Goal: Book appointment/travel/reservation

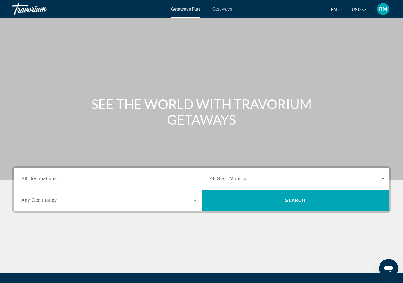
click at [48, 177] on span "All Destinations" at bounding box center [38, 178] width 35 height 5
click at [48, 177] on input "Destination All Destinations" at bounding box center [108, 178] width 175 height 7
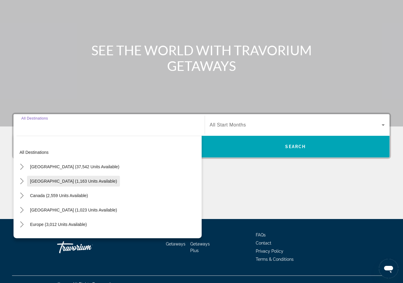
scroll to position [63, 0]
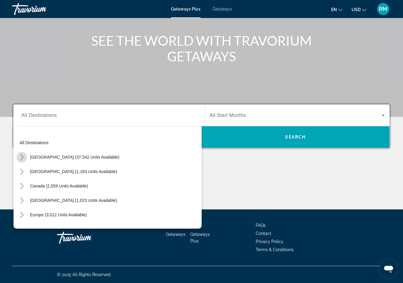
click at [24, 157] on icon "Toggle United States (37,542 units available) submenu" at bounding box center [22, 157] width 6 height 6
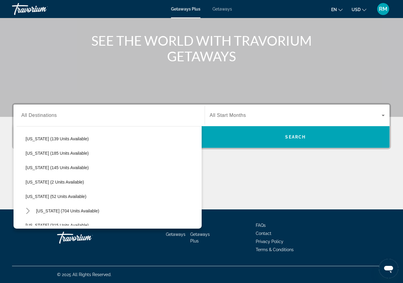
scroll to position [198, 0]
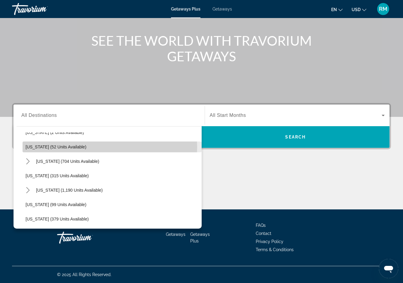
click at [43, 147] on span "Louisiana (52 units available)" at bounding box center [56, 146] width 61 height 5
type input "**********"
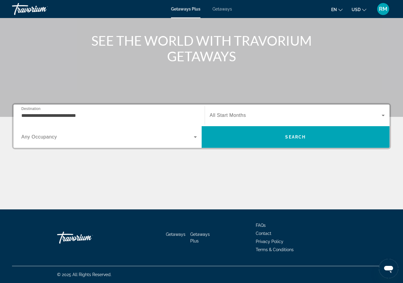
click at [219, 114] on span "All Start Months" at bounding box center [228, 115] width 36 height 5
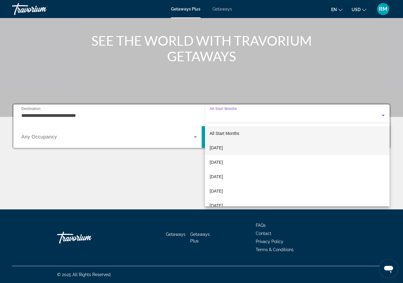
click at [221, 147] on span "October 2025" at bounding box center [216, 147] width 13 height 7
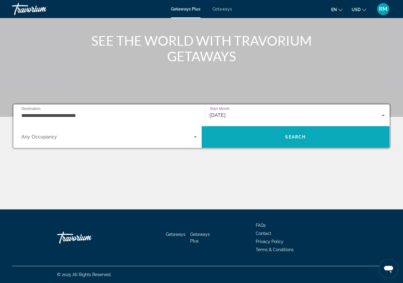
click at [293, 134] on span "Search" at bounding box center [296, 137] width 188 height 14
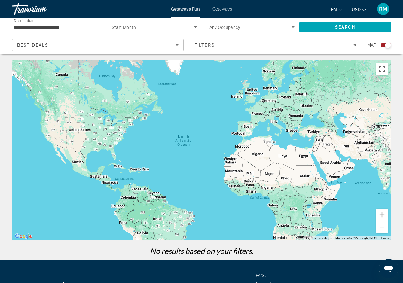
click at [221, 9] on span "Getaways" at bounding box center [222, 9] width 20 height 5
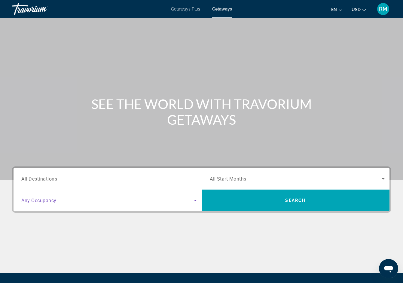
click at [194, 200] on icon "Search widget" at bounding box center [195, 201] width 3 height 2
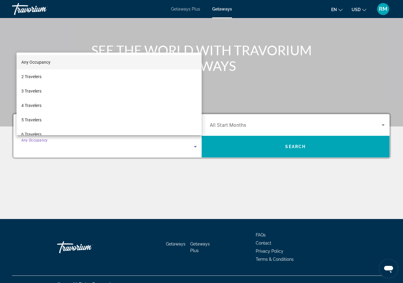
scroll to position [63, 0]
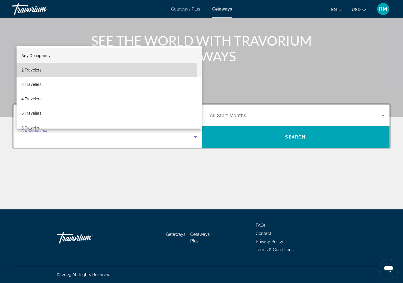
click at [38, 68] on span "2 Travelers" at bounding box center [31, 69] width 20 height 7
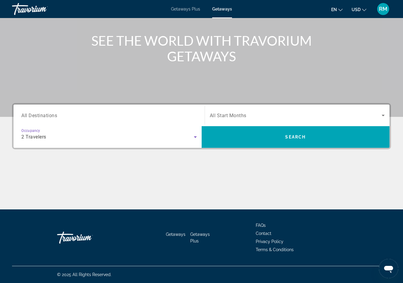
click at [264, 115] on span "Search widget" at bounding box center [296, 115] width 172 height 7
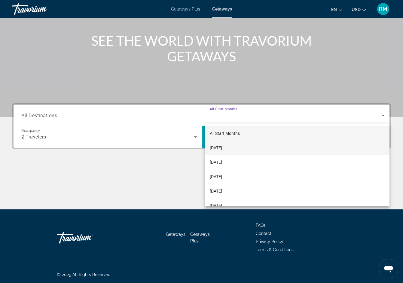
click at [222, 149] on span "October 2025" at bounding box center [216, 147] width 12 height 7
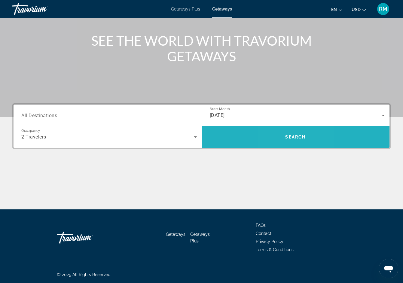
click at [286, 138] on span "Search" at bounding box center [295, 137] width 20 height 5
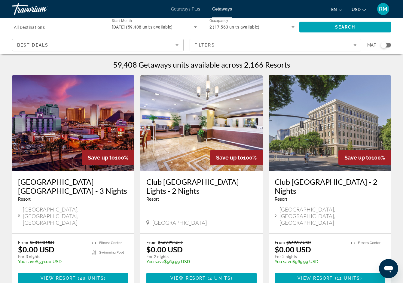
click at [86, 25] on input "Destination All Destinations" at bounding box center [56, 27] width 85 height 7
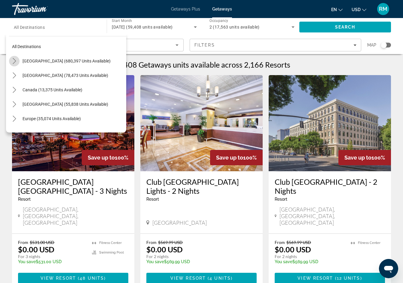
click at [13, 60] on icon "Toggle United States (680,397 units available) submenu" at bounding box center [14, 61] width 6 height 6
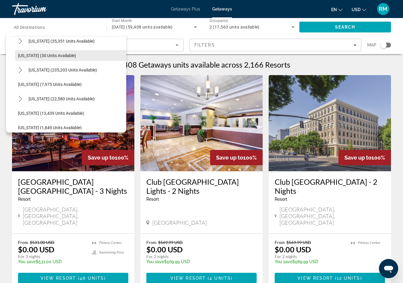
scroll to position [138, 0]
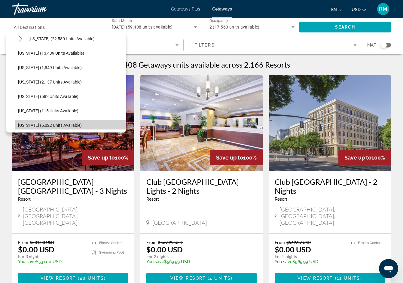
click at [74, 124] on span "Louisiana (5,022 units available)" at bounding box center [50, 125] width 64 height 5
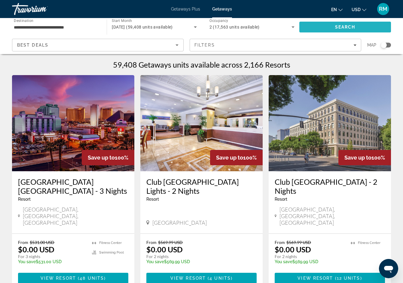
click at [316, 27] on span "Search" at bounding box center [345, 27] width 92 height 14
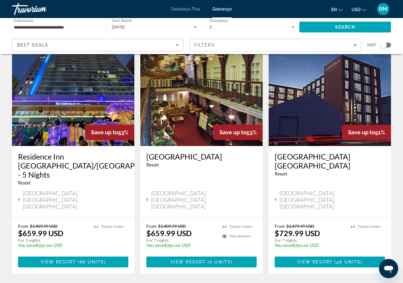
scroll to position [770, 0]
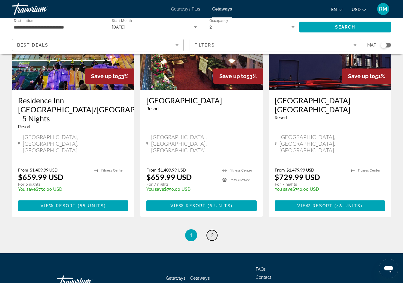
click at [210, 230] on link "page 2" at bounding box center [212, 235] width 11 height 11
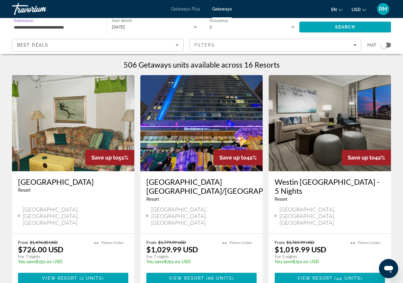
click at [81, 24] on input "**********" at bounding box center [56, 27] width 85 height 7
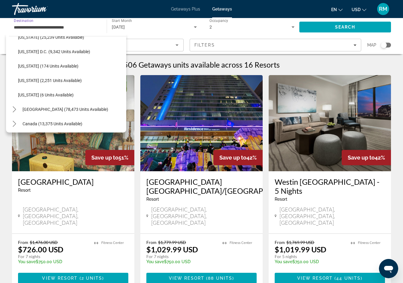
scroll to position [540, 0]
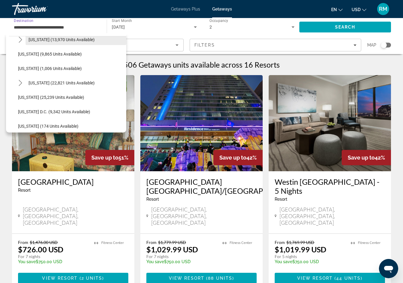
click at [51, 39] on span "Texas (13,970 units available)" at bounding box center [62, 39] width 66 height 5
type input "**********"
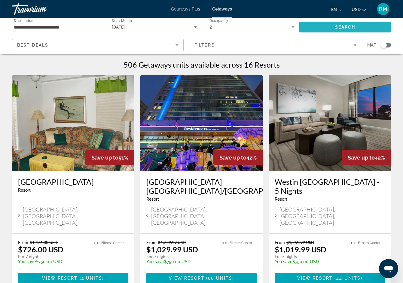
click at [336, 25] on span "Search" at bounding box center [345, 27] width 20 height 5
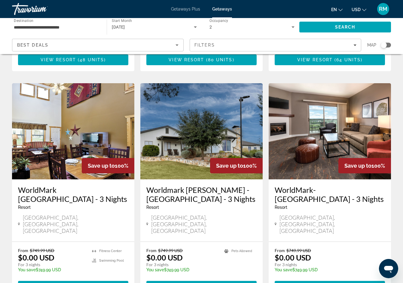
scroll to position [240, 0]
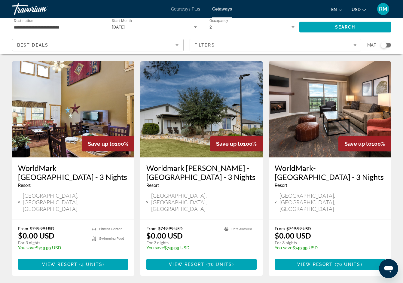
click at [332, 111] on img "Main content" at bounding box center [330, 109] width 122 height 96
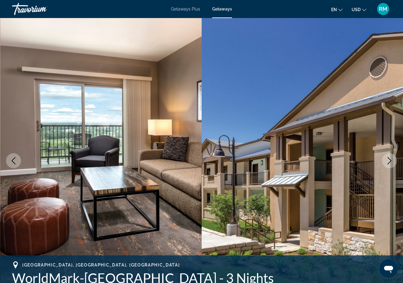
click at [389, 161] on icon "Next image" at bounding box center [389, 160] width 7 height 7
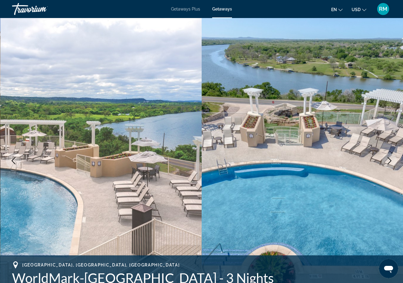
click at [389, 161] on icon "Next image" at bounding box center [389, 160] width 7 height 7
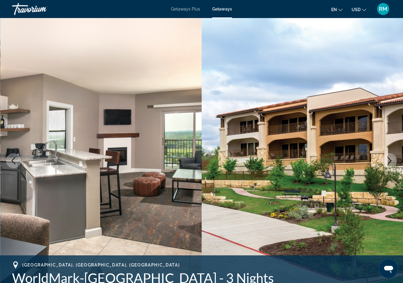
click at [389, 161] on icon "Next image" at bounding box center [389, 160] width 7 height 7
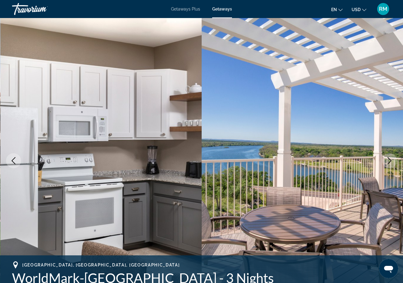
click at [389, 162] on icon "Next image" at bounding box center [389, 160] width 7 height 7
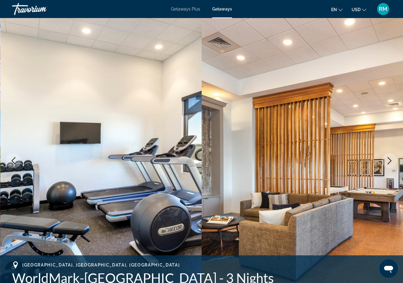
click at [389, 162] on icon "Next image" at bounding box center [389, 160] width 7 height 7
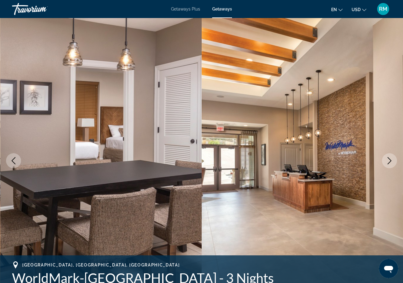
click at [388, 160] on icon "Next image" at bounding box center [389, 160] width 7 height 7
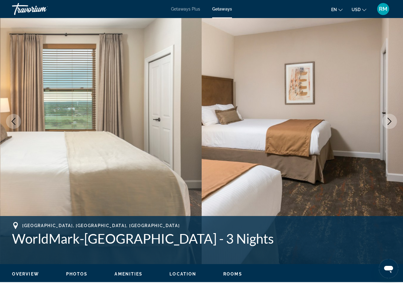
scroll to position [60, 0]
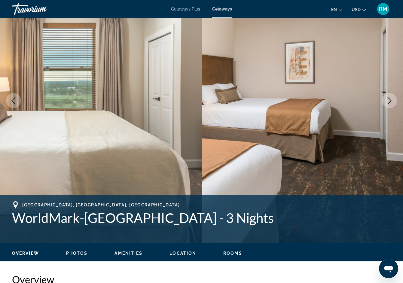
click at [387, 102] on icon "Next image" at bounding box center [389, 100] width 7 height 7
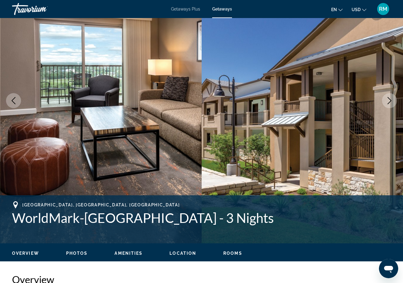
click at [387, 103] on icon "Next image" at bounding box center [389, 100] width 7 height 7
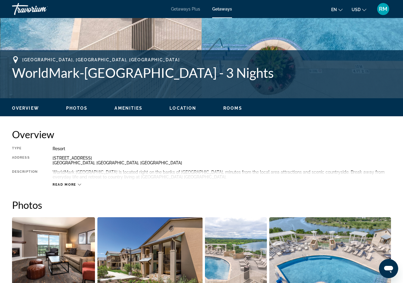
scroll to position [240, 0]
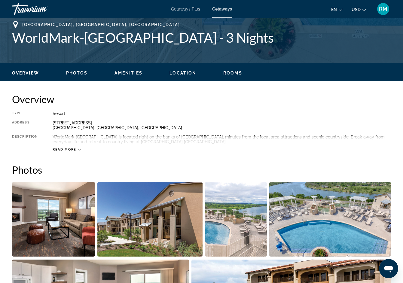
click at [79, 151] on div "Read more" at bounding box center [67, 149] width 29 height 4
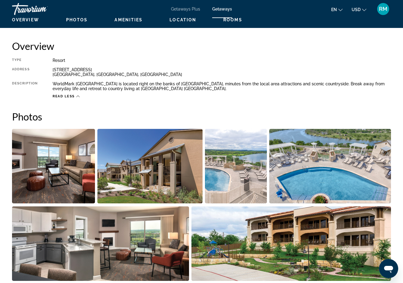
scroll to position [284, 0]
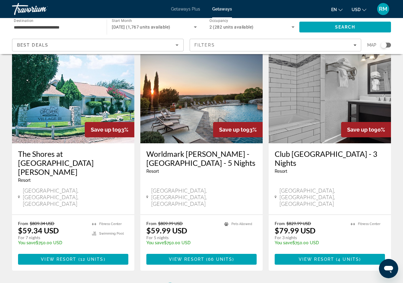
scroll to position [743, 0]
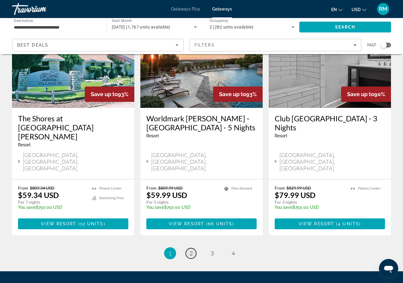
click at [189, 248] on link "page 2" at bounding box center [191, 253] width 11 height 11
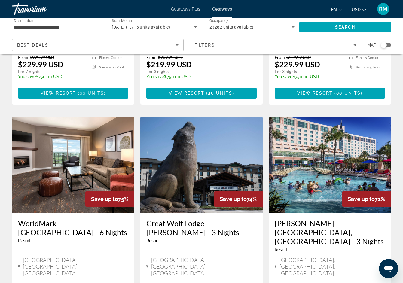
scroll to position [661, 0]
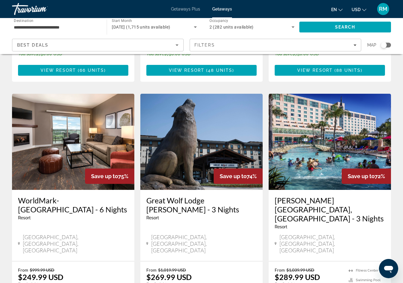
click at [204, 111] on img "Main content" at bounding box center [201, 142] width 122 height 96
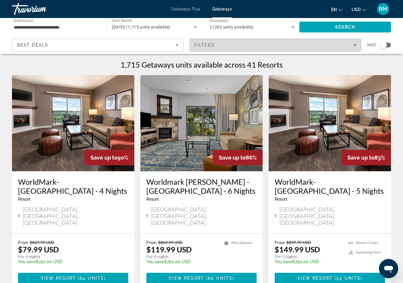
click at [354, 44] on icon "Filters" at bounding box center [354, 45] width 3 height 3
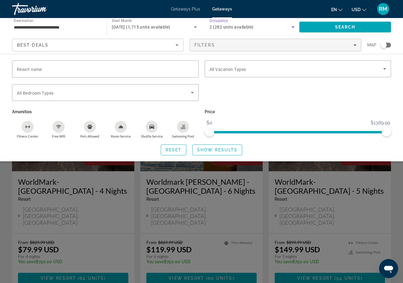
click at [228, 26] on span "2 (282 units available)" at bounding box center [231, 27] width 44 height 5
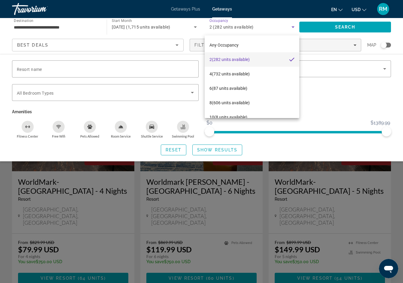
drag, startPoint x: 114, startPoint y: 41, endPoint x: 122, endPoint y: 40, distance: 8.2
click at [114, 41] on div at bounding box center [201, 141] width 403 height 283
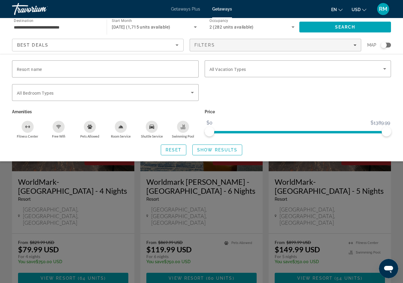
click at [352, 94] on div "Search widget" at bounding box center [298, 95] width 193 height 23
click at [210, 149] on span "Show Results" at bounding box center [217, 149] width 40 height 5
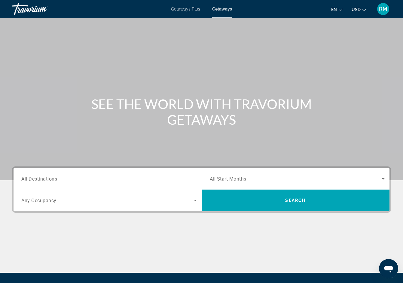
click at [65, 180] on input "Destination All Destinations" at bounding box center [108, 178] width 175 height 7
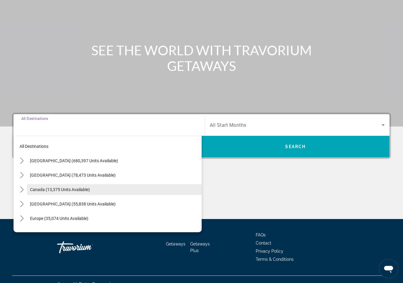
scroll to position [63, 0]
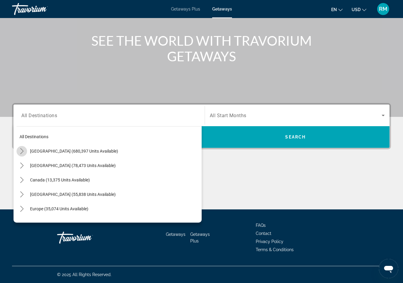
click at [21, 149] on mat-icon "Toggle United States (680,397 units available) submenu" at bounding box center [22, 151] width 11 height 11
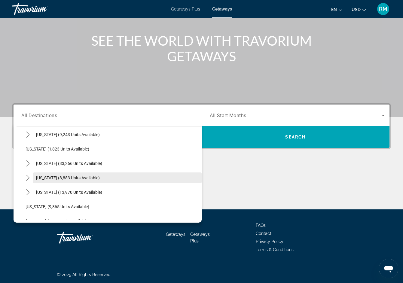
scroll to position [498, 0]
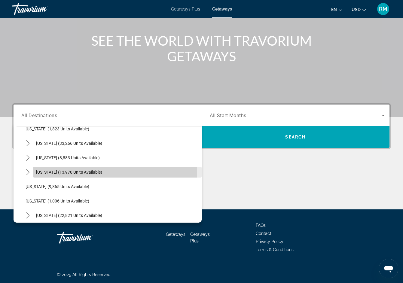
click at [56, 173] on span "Texas (13,970 units available)" at bounding box center [69, 172] width 66 height 5
type input "**********"
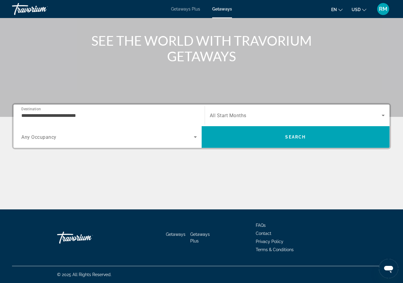
click at [219, 117] on span "All Start Months" at bounding box center [228, 116] width 37 height 6
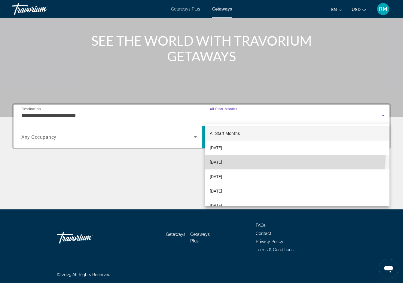
click at [230, 157] on mat-option "November 2025" at bounding box center [297, 162] width 185 height 14
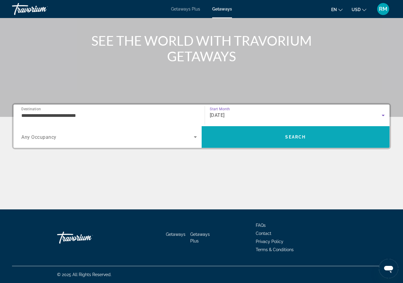
click at [299, 137] on span "Search" at bounding box center [295, 137] width 20 height 5
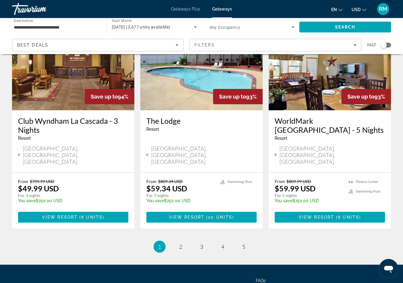
scroll to position [743, 0]
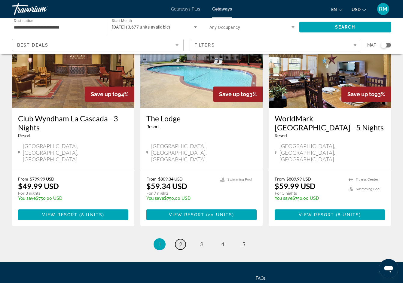
click at [181, 241] on span "2" at bounding box center [180, 244] width 3 height 7
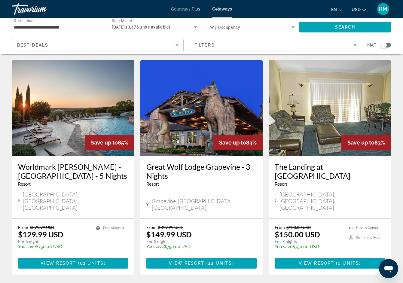
scroll to position [734, 0]
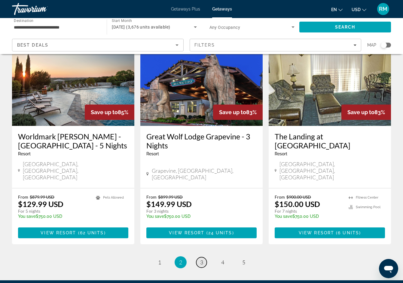
click at [200, 259] on span "3" at bounding box center [201, 262] width 3 height 7
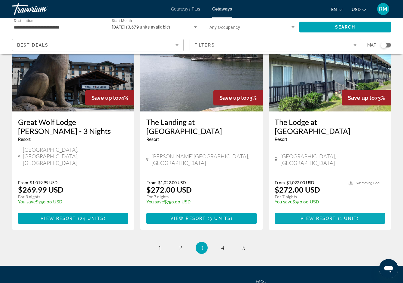
scroll to position [743, 0]
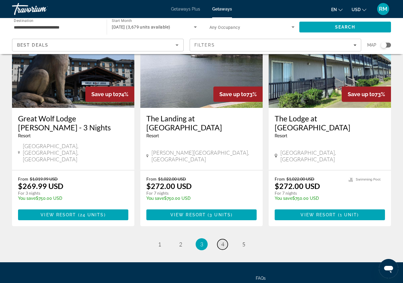
click at [224, 241] on span "4" at bounding box center [222, 244] width 3 height 7
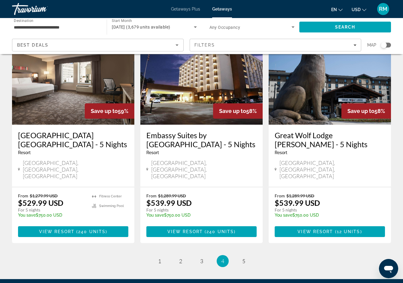
scroll to position [743, 0]
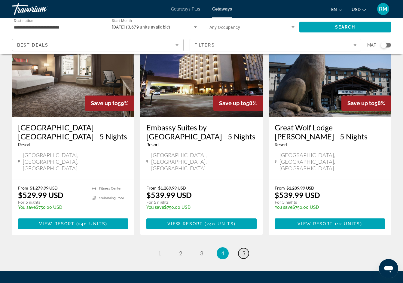
click at [244, 250] on span "5" at bounding box center [243, 253] width 3 height 7
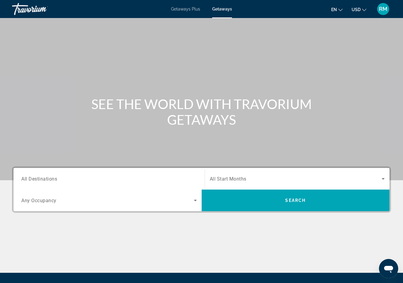
click at [190, 9] on span "Getaways Plus" at bounding box center [185, 9] width 29 height 5
click at [342, 179] on span "Search widget" at bounding box center [296, 178] width 172 height 7
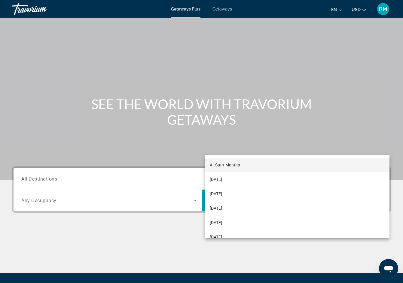
scroll to position [63, 0]
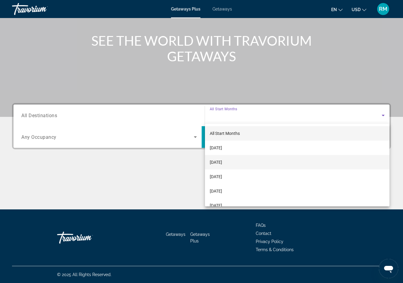
click at [213, 162] on span "November 2025" at bounding box center [216, 162] width 12 height 7
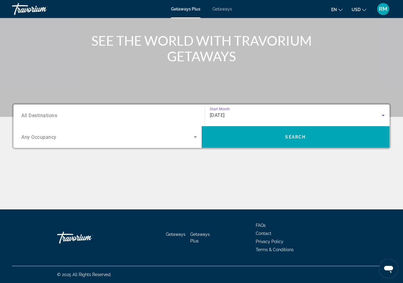
click at [278, 118] on div "November 2025" at bounding box center [296, 115] width 172 height 7
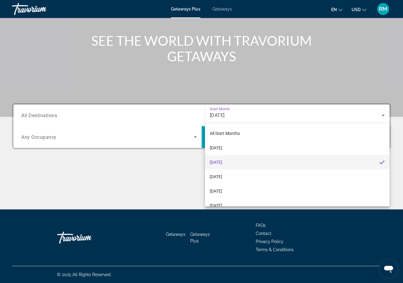
click at [227, 111] on div at bounding box center [201, 141] width 403 height 283
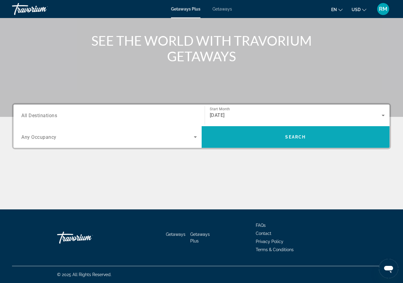
click at [299, 138] on span "Search" at bounding box center [295, 137] width 20 height 5
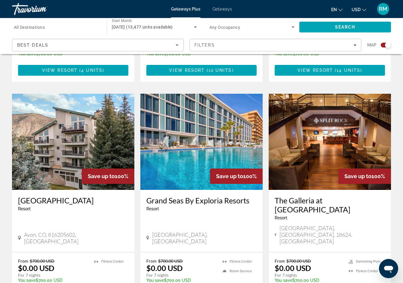
scroll to position [841, 0]
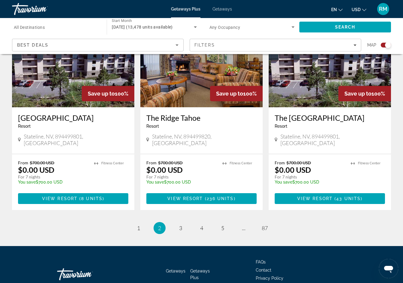
scroll to position [920, 0]
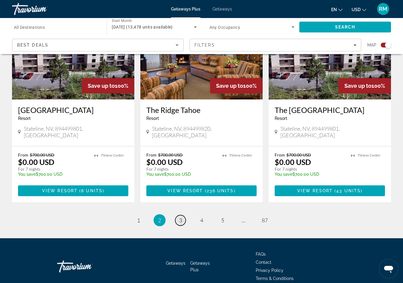
click at [181, 217] on span "3" at bounding box center [180, 220] width 3 height 7
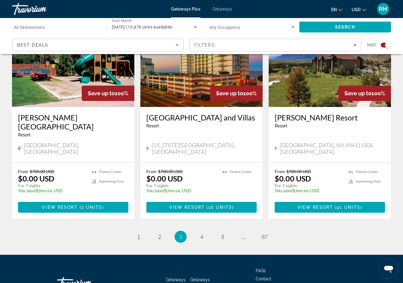
scroll to position [893, 0]
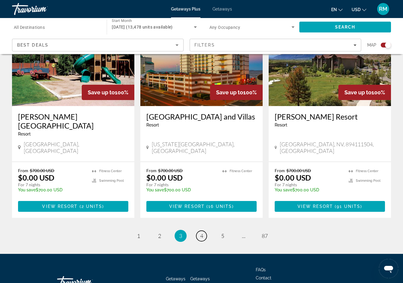
click at [201, 232] on span "4" at bounding box center [201, 235] width 3 height 7
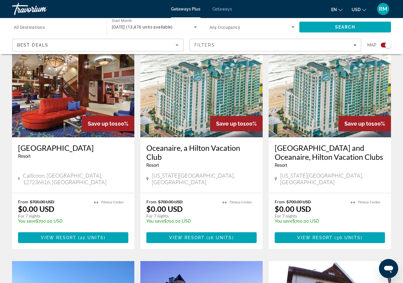
scroll to position [240, 0]
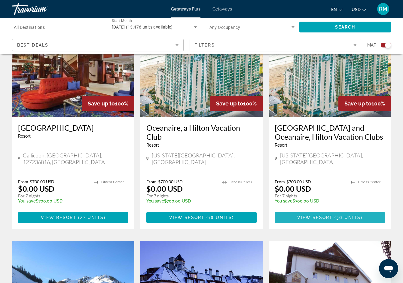
click at [324, 215] on span "View Resort" at bounding box center [314, 217] width 35 height 5
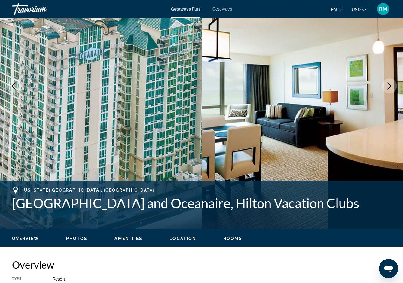
scroll to position [60, 0]
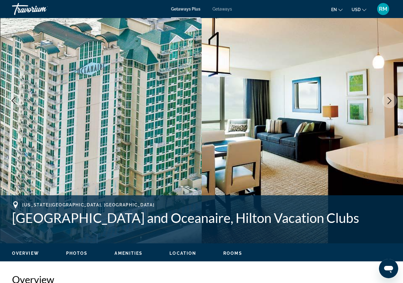
click at [385, 99] on button "Next image" at bounding box center [389, 100] width 15 height 15
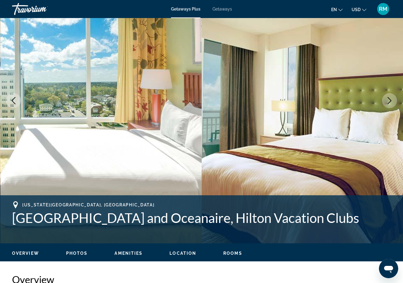
click at [385, 99] on button "Next image" at bounding box center [389, 100] width 15 height 15
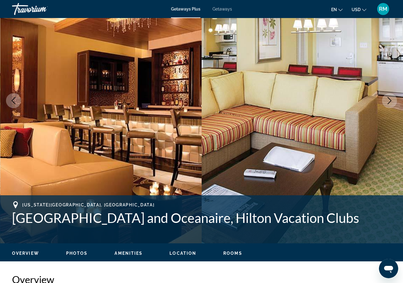
click at [385, 99] on button "Next image" at bounding box center [389, 100] width 15 height 15
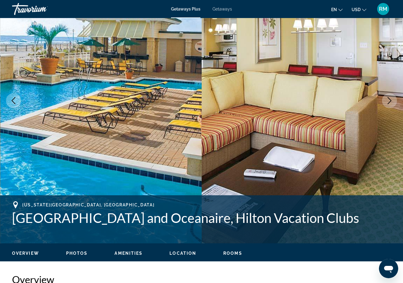
click at [385, 99] on button "Next image" at bounding box center [389, 100] width 15 height 15
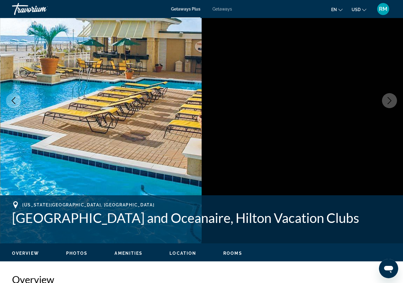
click at [385, 99] on button "Next image" at bounding box center [389, 100] width 15 height 15
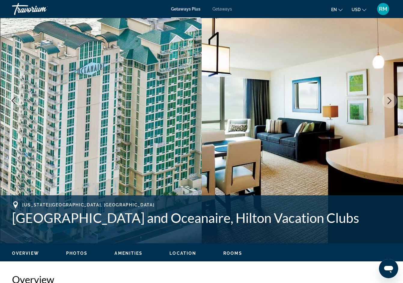
click at [385, 100] on button "Next image" at bounding box center [389, 100] width 15 height 15
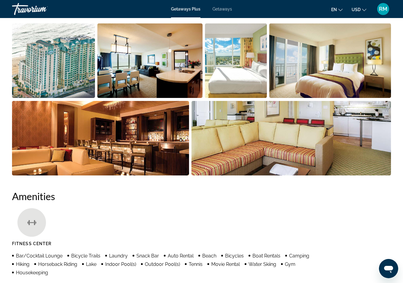
scroll to position [240, 0]
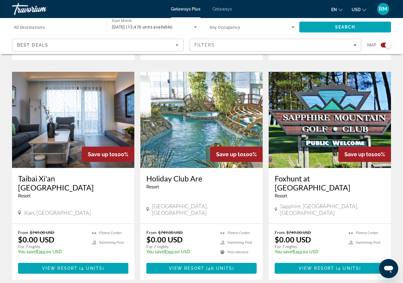
scroll to position [911, 0]
